Goal: Task Accomplishment & Management: Use online tool/utility

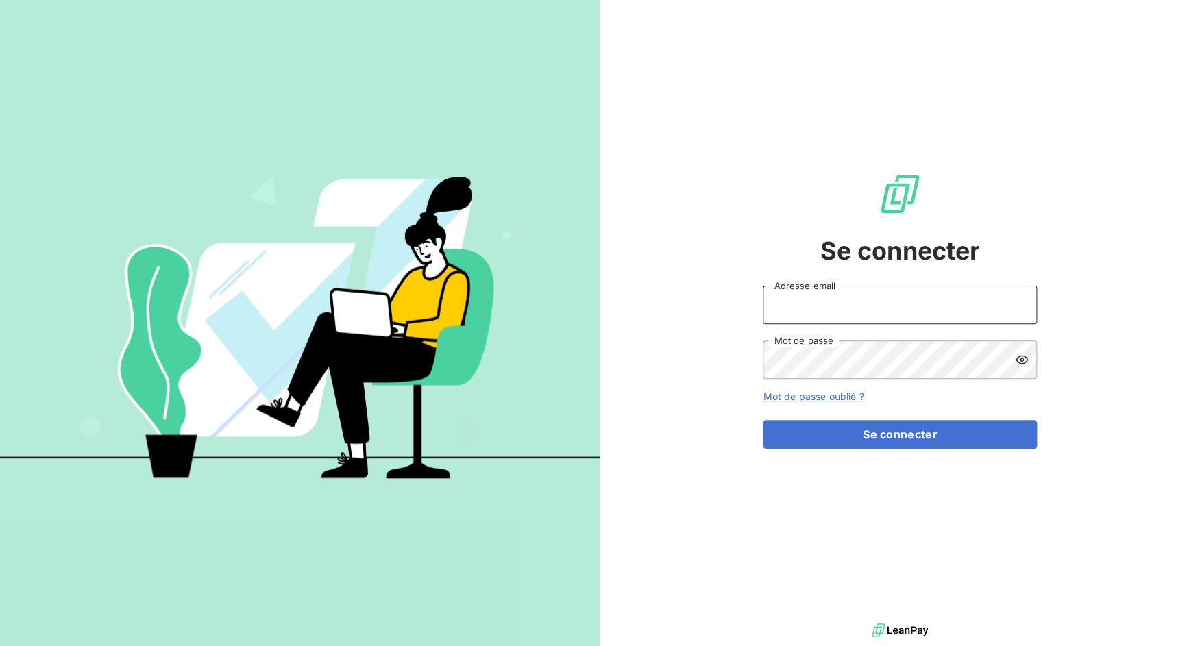
click at [774, 306] on input "Adresse email" at bounding box center [900, 305] width 274 height 38
click at [785, 322] on input "Adresse email" at bounding box center [900, 305] width 274 height 38
click at [787, 317] on input "Adresse email" at bounding box center [900, 305] width 274 height 38
drag, startPoint x: 813, startPoint y: 308, endPoint x: 859, endPoint y: 307, distance: 45.9
click at [859, 307] on input "admin@3dcelo" at bounding box center [900, 305] width 274 height 38
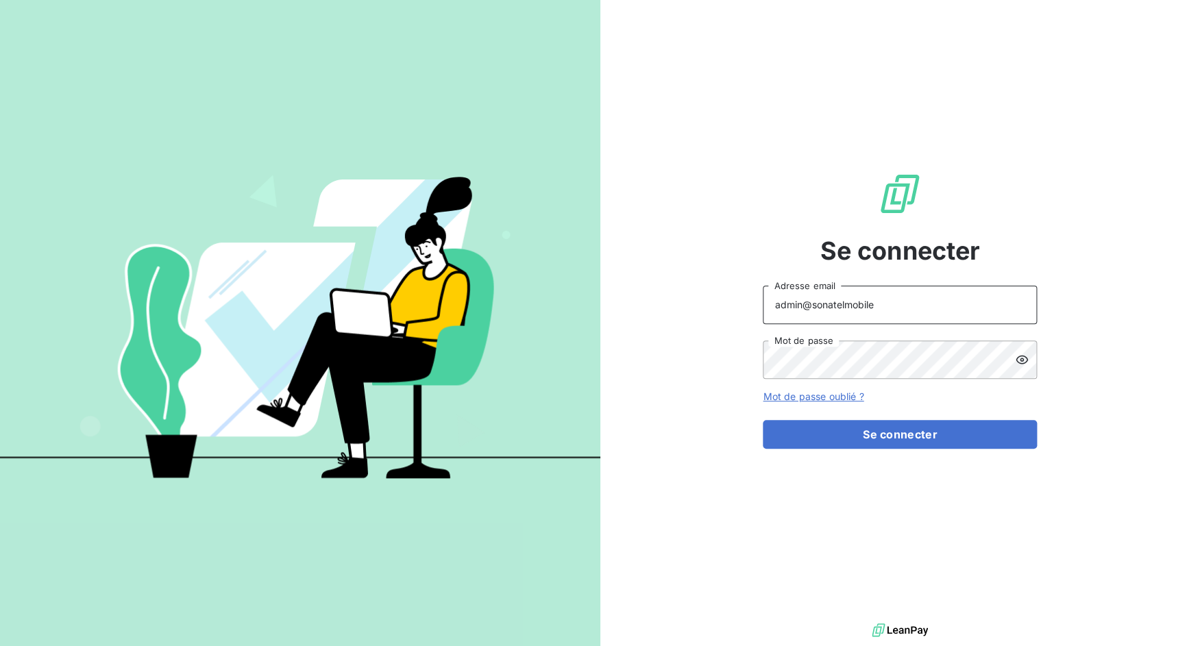
type input "admin@sonatelmobile"
click at [763, 420] on button "Se connecter" at bounding box center [900, 434] width 274 height 29
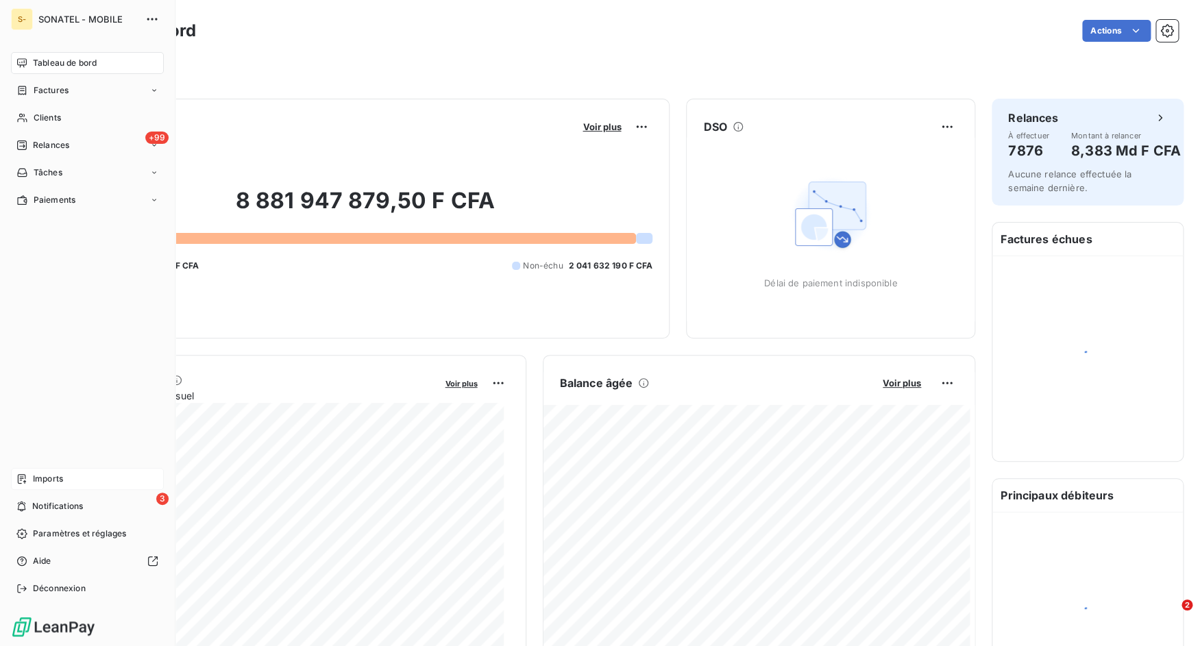
click at [34, 476] on span "Imports" at bounding box center [48, 479] width 30 height 12
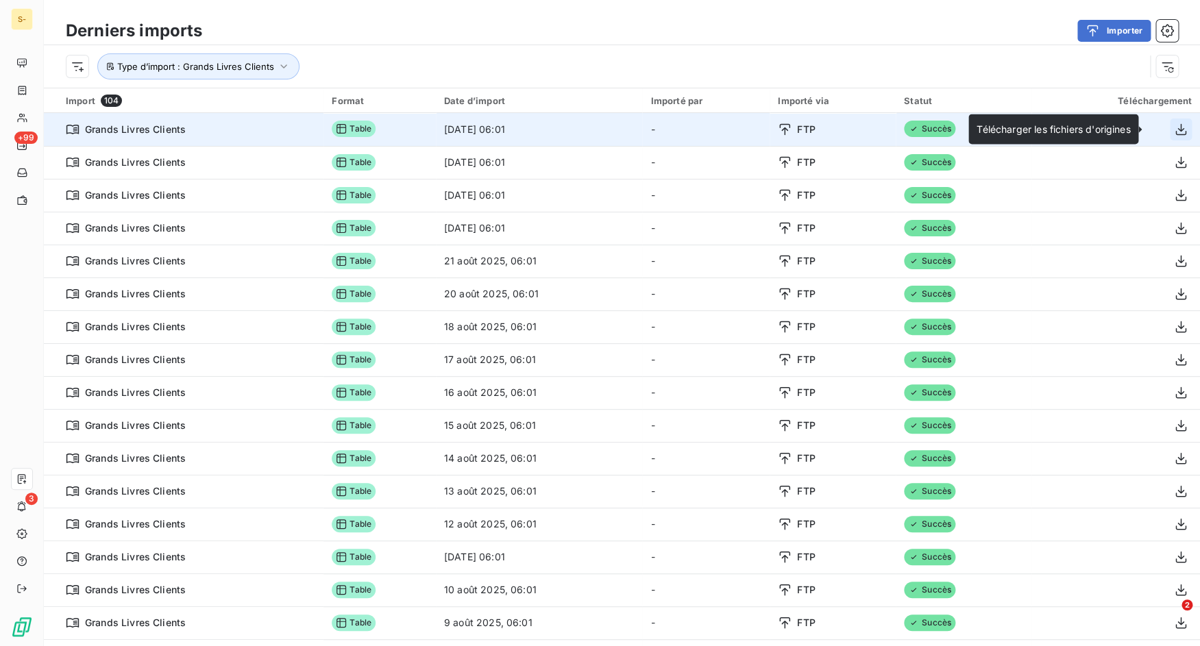
click at [1174, 125] on icon "button" at bounding box center [1181, 130] width 14 height 14
